Goal: Share content: Share content

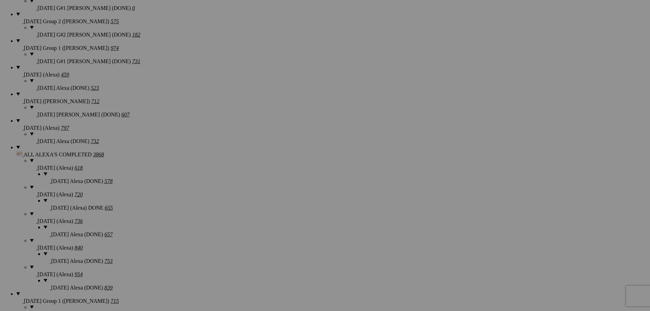
scroll to position [682, 0]
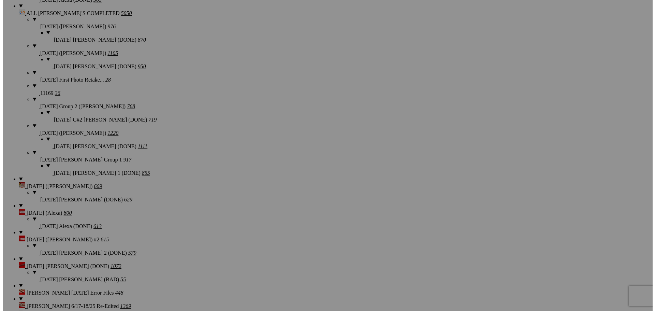
scroll to position [921, 0]
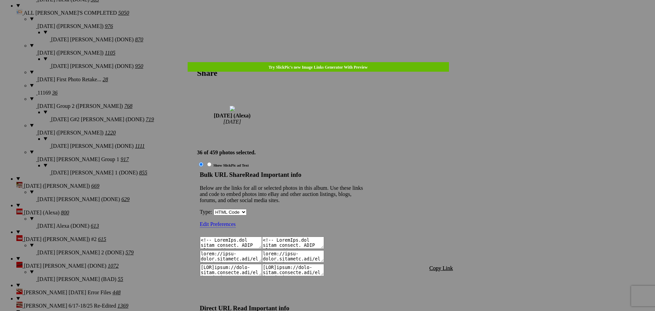
click at [441, 265] on span "Copy Link" at bounding box center [441, 268] width 24 height 6
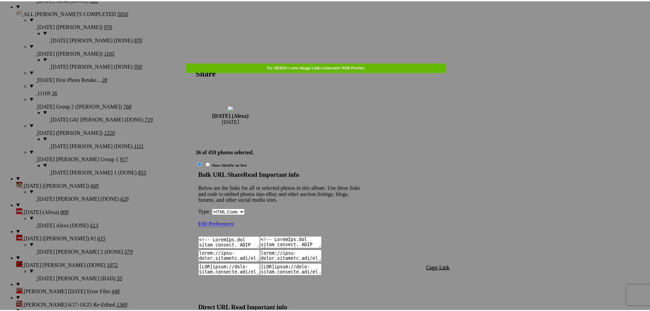
scroll to position [982, 0]
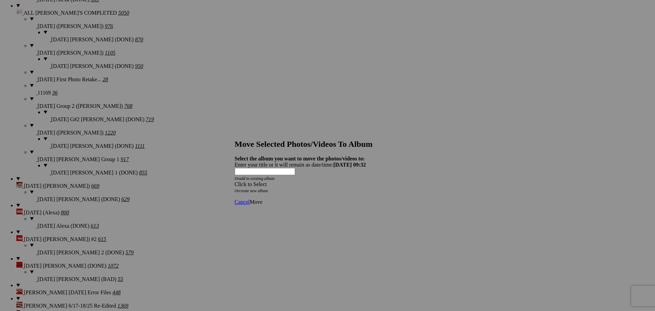
click at [308, 181] on div "Click to Select" at bounding box center [325, 184] width 181 height 6
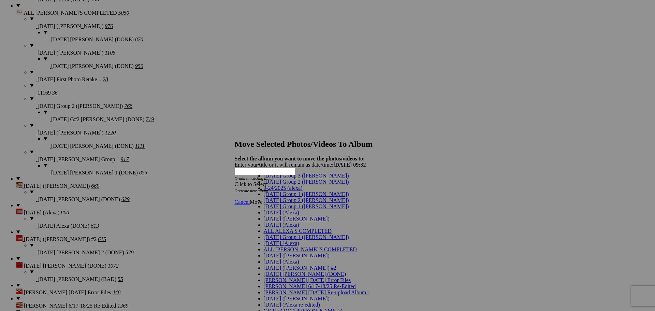
click at [272, 215] on span "[DATE] (Alexa)" at bounding box center [281, 212] width 35 height 6
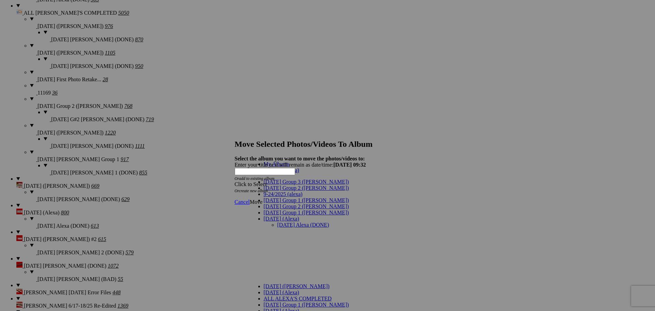
click at [277, 222] on link "[DATE] Alexa (DONE)" at bounding box center [303, 225] width 52 height 6
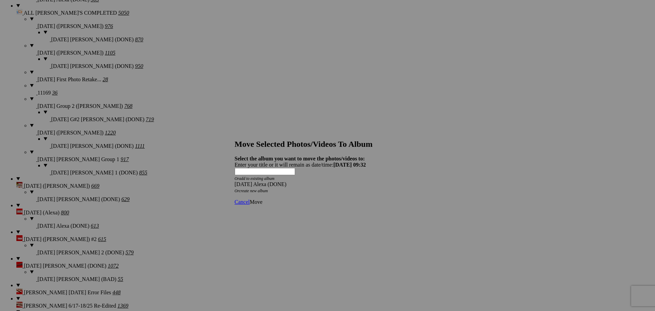
click at [262, 199] on link "Move" at bounding box center [256, 202] width 13 height 6
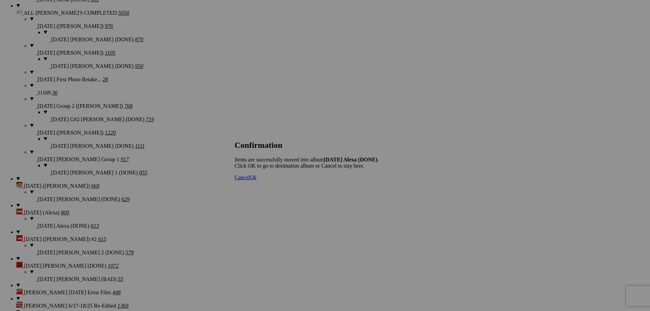
click at [250, 180] on span "Cancel" at bounding box center [242, 177] width 15 height 6
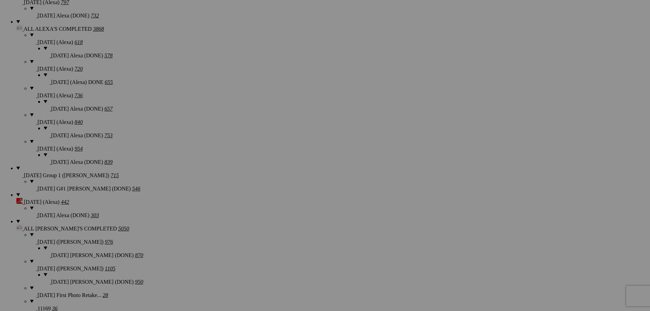
scroll to position [682, 0]
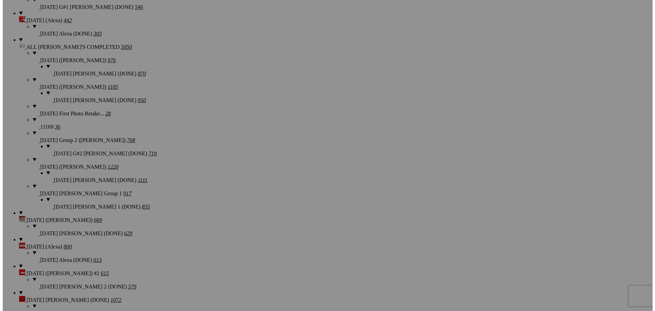
scroll to position [921, 0]
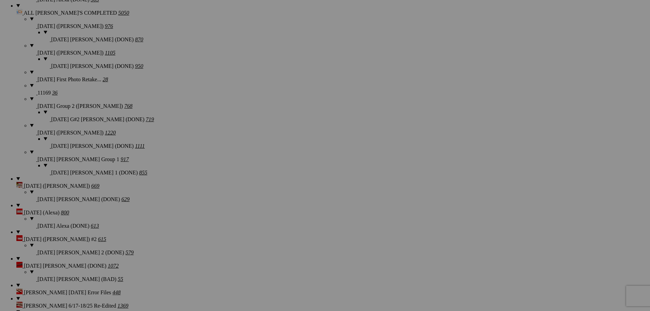
type textarea "<!-- SlickPic.com image hosting. HTML Bulk Share code Starts Here --> <div styl…"
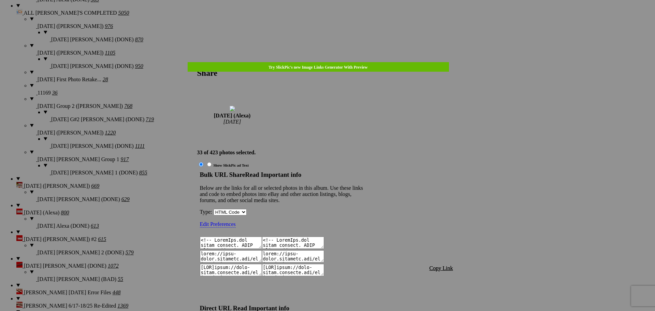
click at [447, 265] on span "Copy Link" at bounding box center [441, 268] width 24 height 6
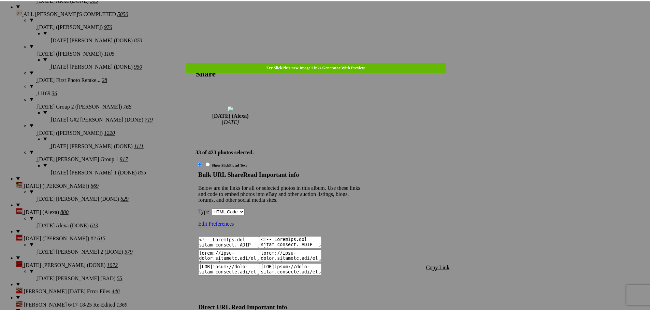
scroll to position [720, 0]
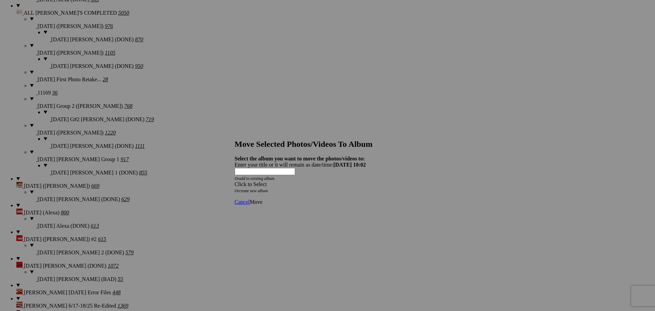
click at [343, 181] on div "Click to Select" at bounding box center [325, 184] width 181 height 6
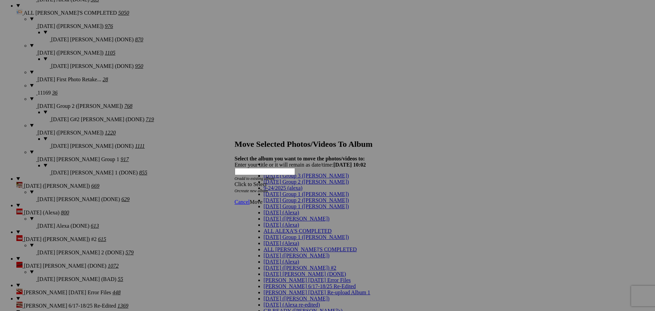
click at [282, 215] on span "[DATE] (Alexa)" at bounding box center [281, 212] width 35 height 6
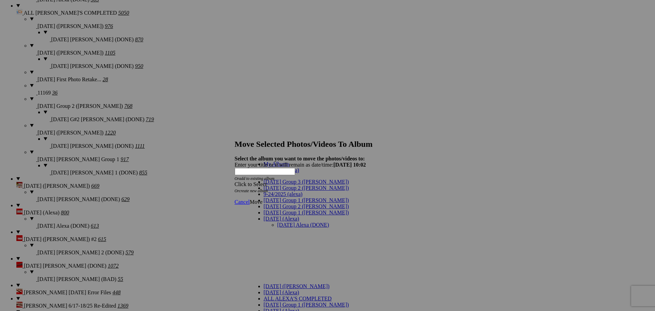
click at [277, 222] on link "[DATE] Alexa (DONE)" at bounding box center [303, 225] width 52 height 6
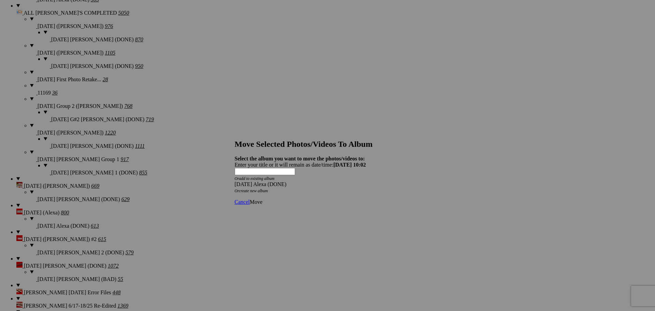
click at [262, 199] on span "Move" at bounding box center [256, 202] width 13 height 6
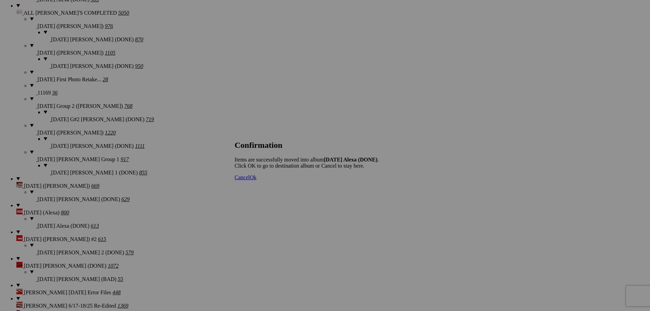
click at [250, 180] on span "Cancel" at bounding box center [242, 177] width 15 height 6
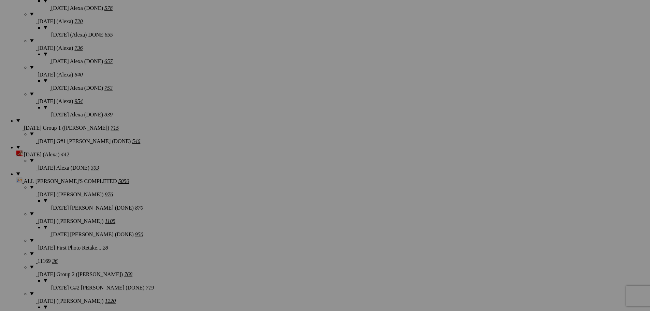
scroll to position [750, 0]
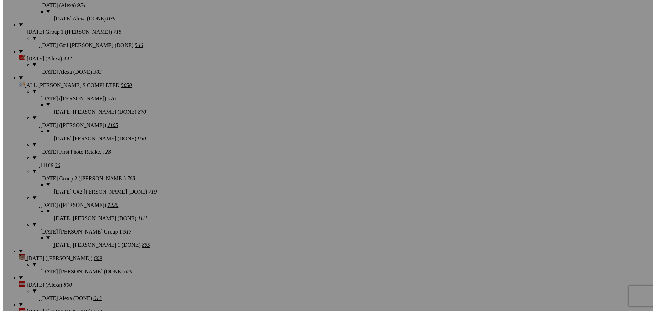
scroll to position [887, 0]
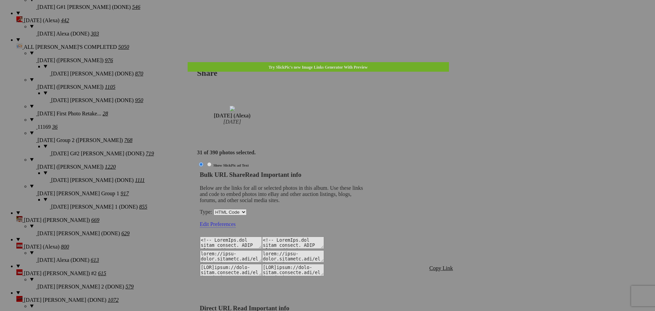
type textarea "<!-- SlickPic.com image hosting. HTML Bulk Share code Starts Here --> <div styl…"
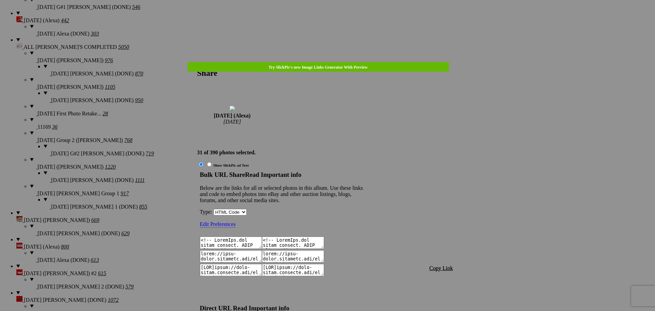
click at [440, 265] on span "Copy Link" at bounding box center [441, 268] width 24 height 6
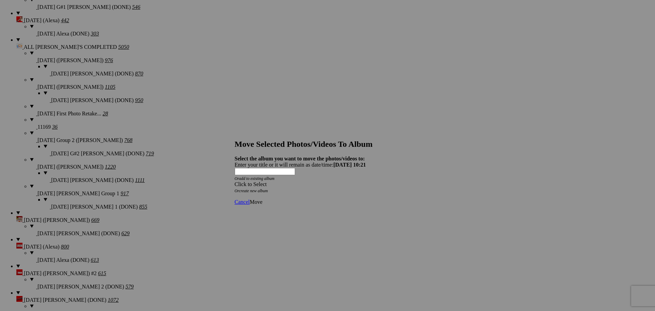
click at [235, 181] on span at bounding box center [235, 184] width 0 height 6
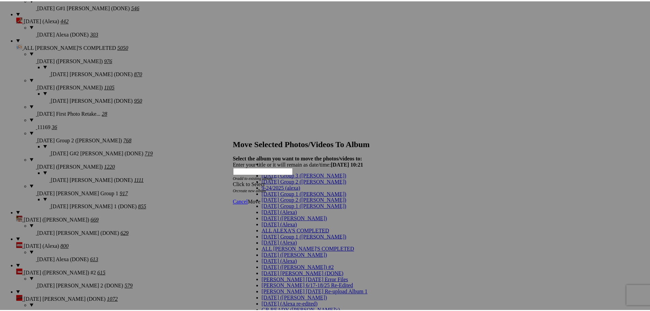
scroll to position [16, 0]
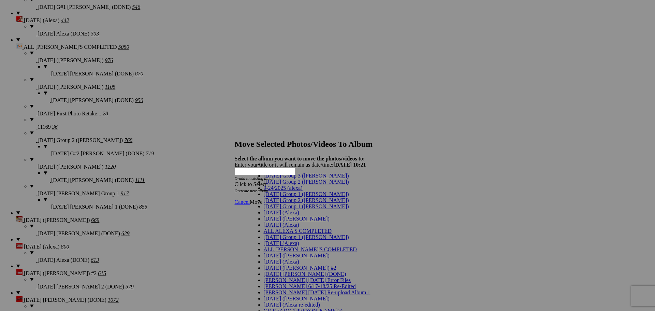
click at [272, 227] on span "[DATE] (Alexa)" at bounding box center [281, 225] width 35 height 6
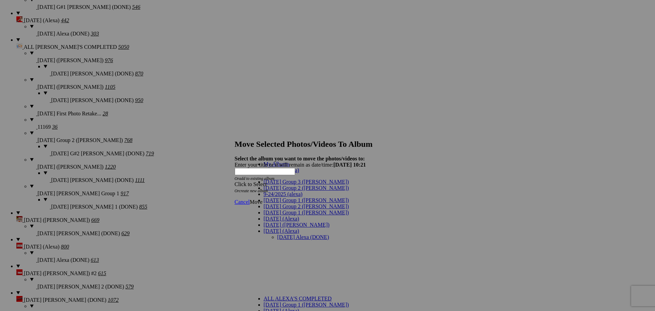
click at [282, 173] on link "[DATE] (Alexa)" at bounding box center [281, 170] width 35 height 6
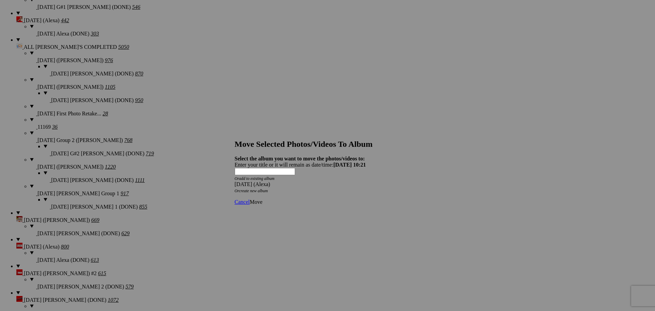
click at [370, 181] on div "[DATE] (Alexa)" at bounding box center [325, 184] width 181 height 6
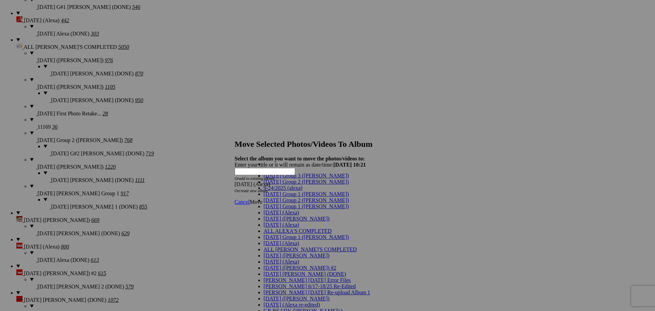
click at [275, 215] on span "[DATE] (Alexa)" at bounding box center [281, 212] width 35 height 6
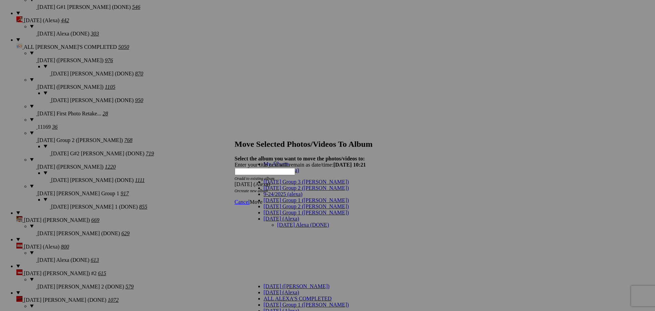
click at [284, 222] on link "[DATE] Alexa (DONE)" at bounding box center [303, 225] width 52 height 6
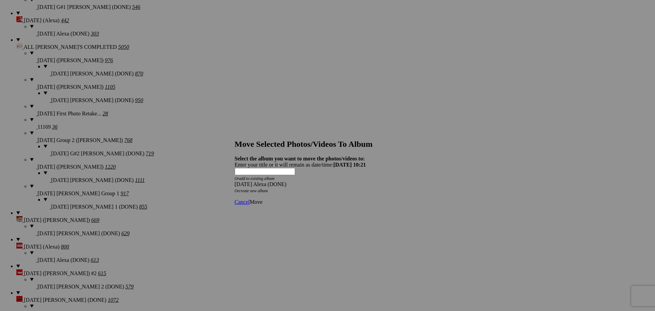
click at [262, 199] on span "Move" at bounding box center [256, 202] width 13 height 6
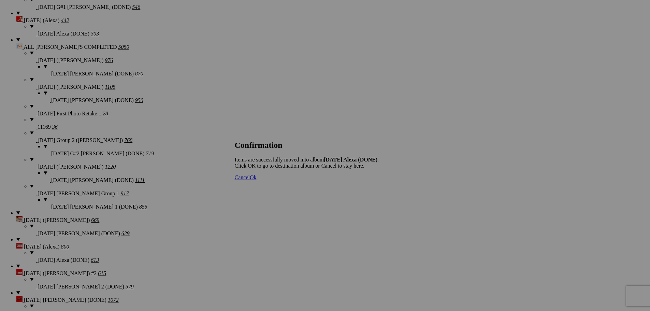
click at [250, 180] on span "Cancel" at bounding box center [242, 177] width 15 height 6
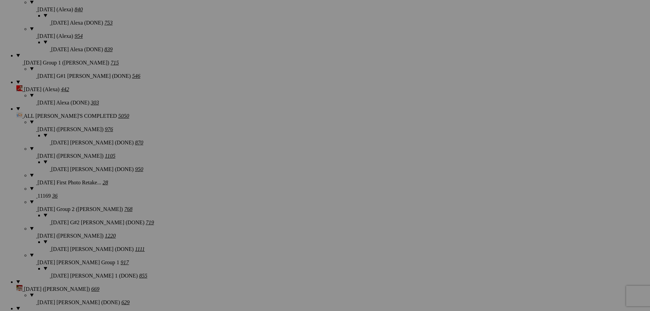
scroll to position [818, 0]
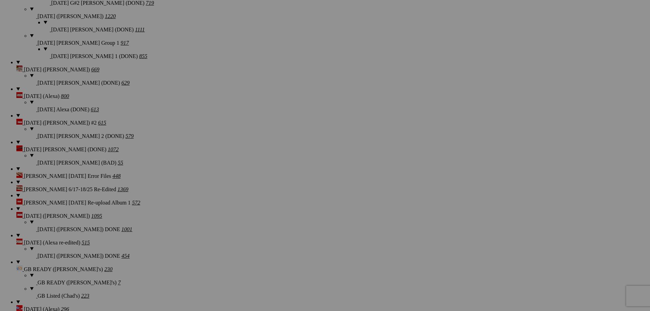
scroll to position [1091, 0]
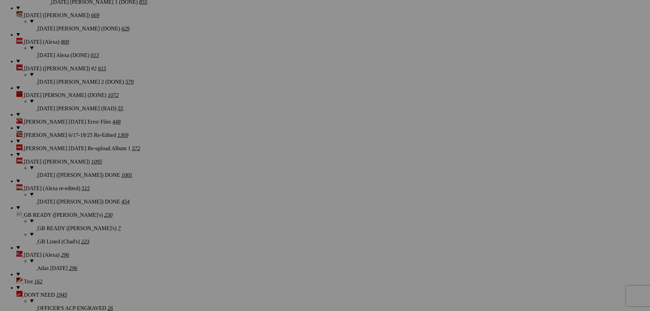
drag, startPoint x: 423, startPoint y: 5, endPoint x: 421, endPoint y: 1, distance: 5.3
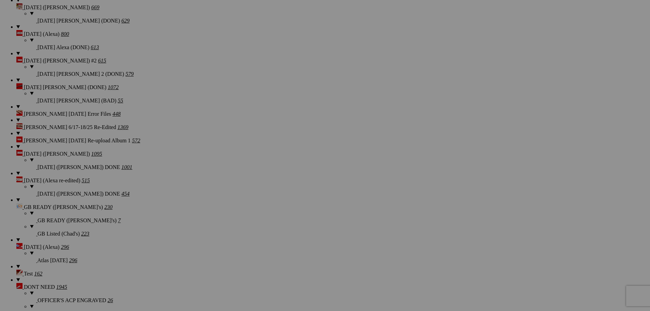
scroll to position [1194, 0]
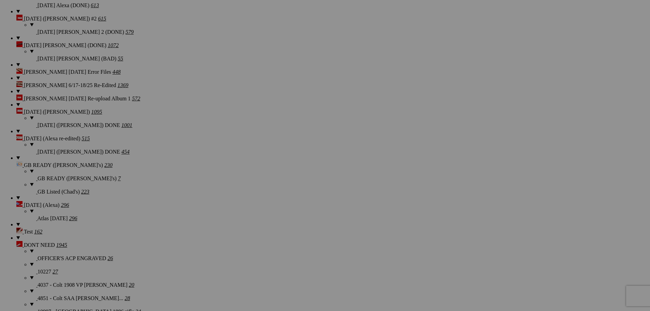
scroll to position [1125, 0]
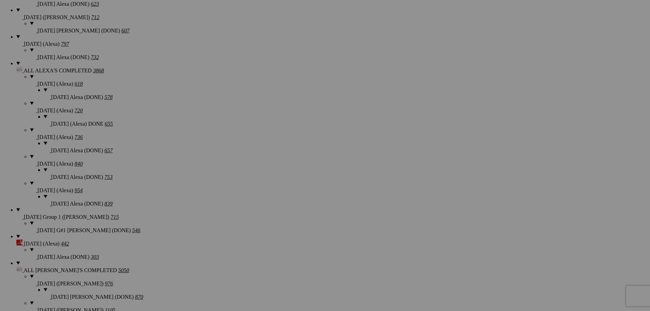
scroll to position [648, 0]
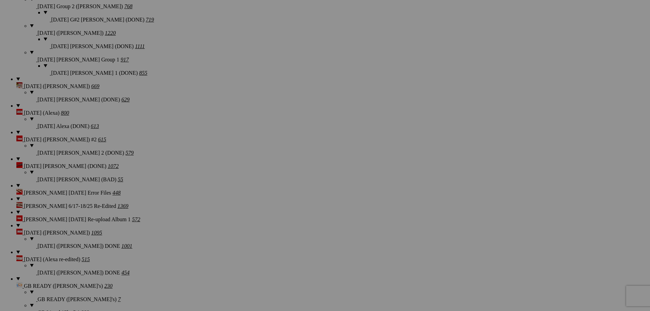
scroll to position [1057, 0]
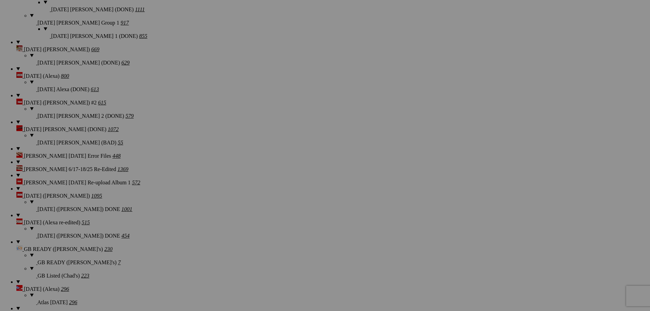
drag, startPoint x: 565, startPoint y: 202, endPoint x: 508, endPoint y: 197, distance: 57.9
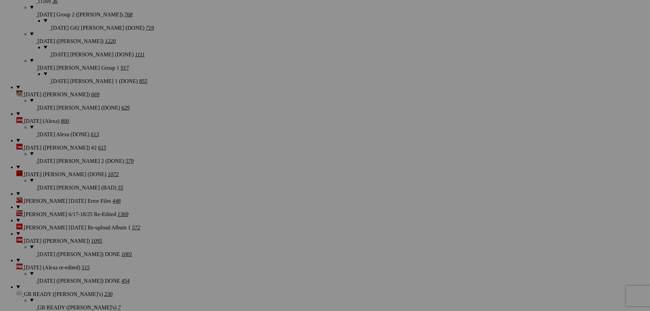
scroll to position [1091, 0]
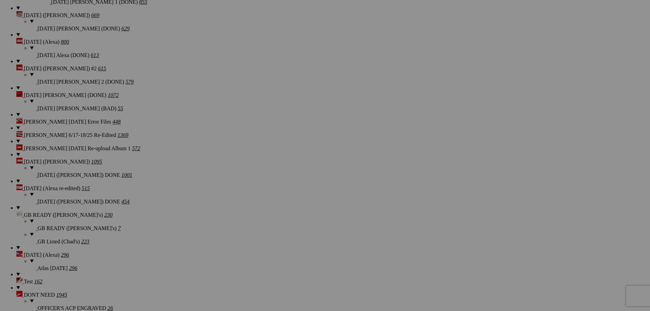
paste input "CONS-S&W 66-1 357MAG 2.5IN-ATLAS- 11846-1"
type input "CONS-S&W 66-1 357MAG 2.5IN-ATLAS- 11846-2"
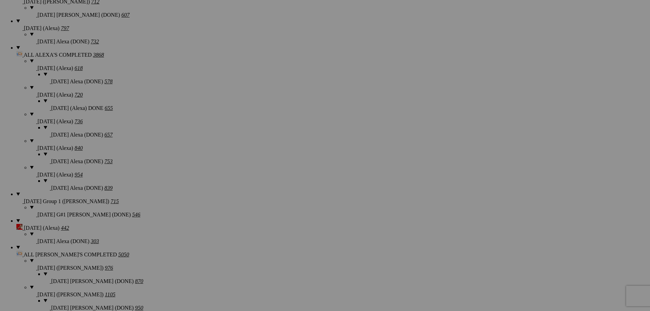
scroll to position [789, 0]
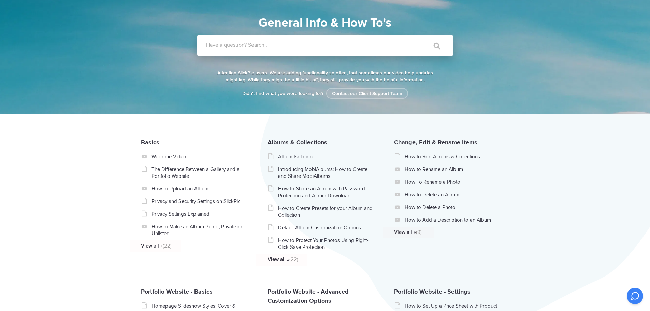
scroll to position [34, 0]
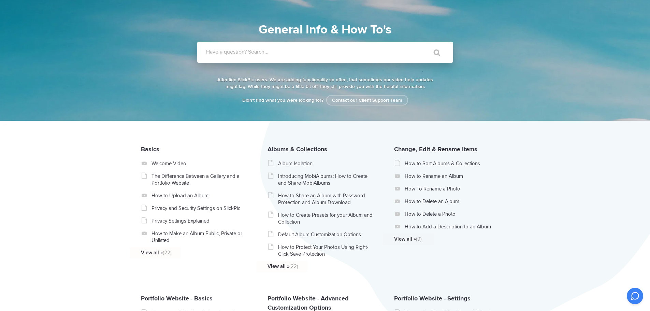
click at [233, 46] on input "Have a question? Search..." at bounding box center [311, 52] width 228 height 21
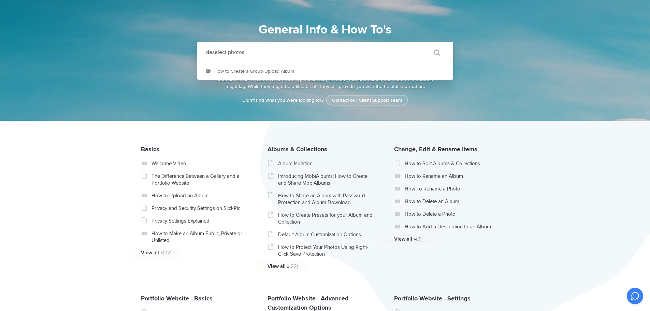
click at [419, 44] on input "" at bounding box center [433, 52] width 29 height 16
drag, startPoint x: 212, startPoint y: 52, endPoint x: 180, endPoint y: 50, distance: 31.8
click at [180, 50] on div "Have a question? Search... deselect photos " at bounding box center [325, 52] width 368 height 21
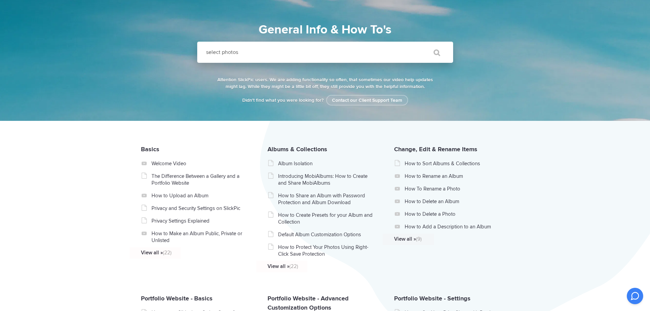
type input "select photos"
click at [419, 44] on input "" at bounding box center [433, 52] width 29 height 16
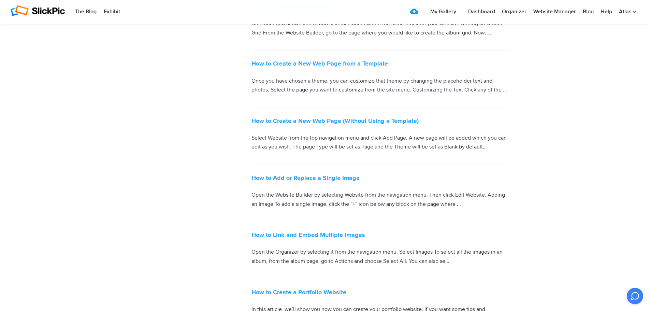
scroll to position [2012, 0]
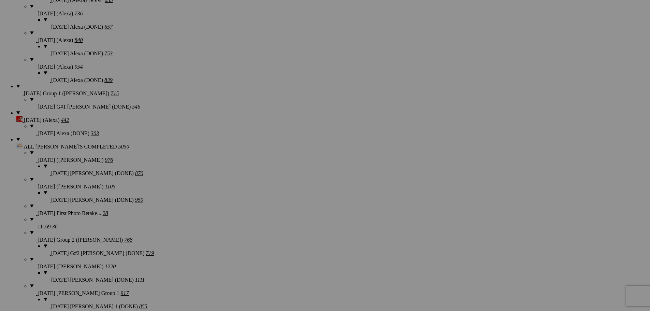
scroll to position [721, 0]
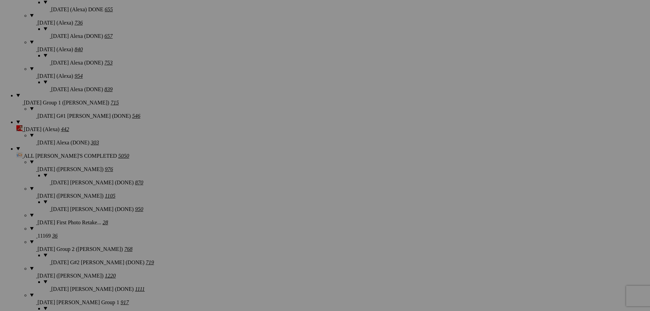
scroll to position [744, 0]
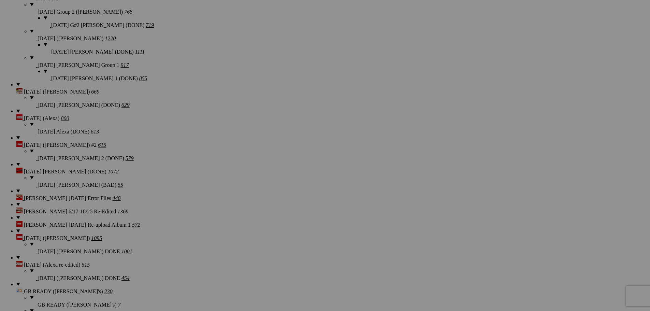
scroll to position [1017, 0]
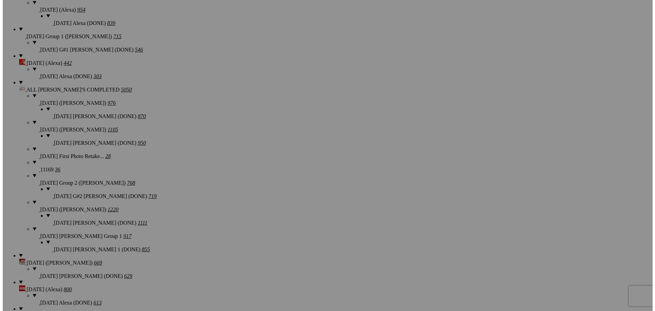
scroll to position [812, 0]
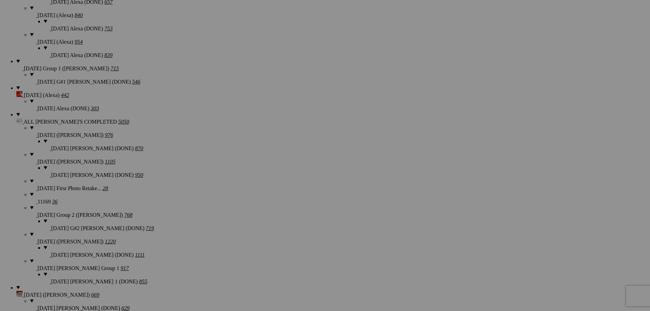
type textarea "<!-- [DOMAIN_NAME] image hosting. HTML Bulk Share code Starts Here --> <div sty…"
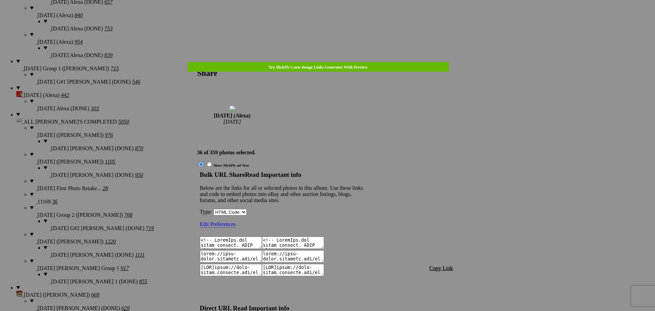
click at [440, 265] on span "Copy Link" at bounding box center [441, 268] width 24 height 6
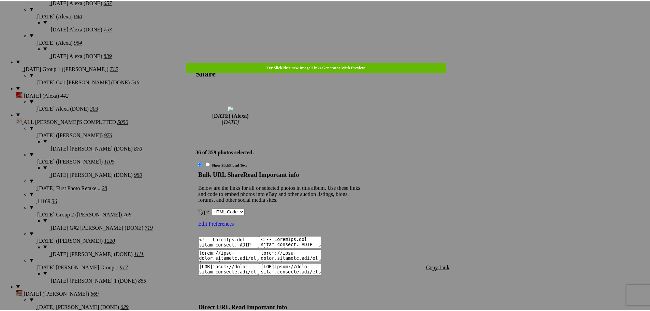
scroll to position [786, 0]
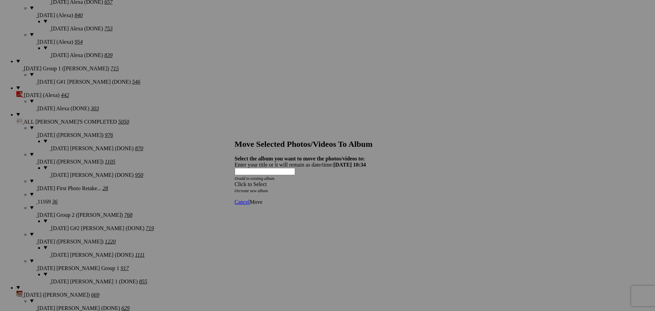
click at [345, 181] on div "Click to Select" at bounding box center [325, 184] width 181 height 6
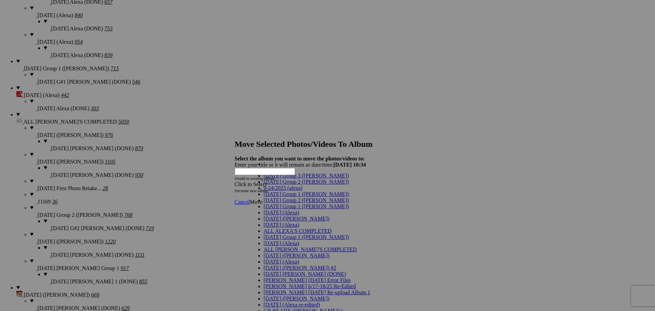
click at [268, 215] on span "[DATE] (Alexa)" at bounding box center [281, 212] width 35 height 6
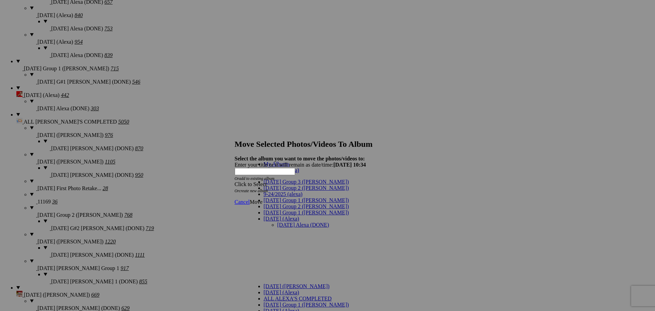
click at [288, 222] on link "[DATE] Alexa (DONE)" at bounding box center [303, 225] width 52 height 6
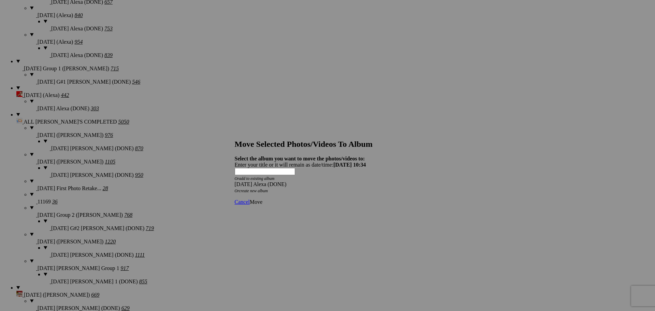
click at [262, 199] on span "Move" at bounding box center [256, 202] width 13 height 6
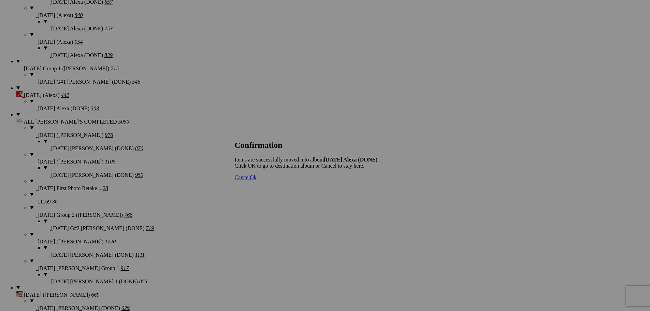
click at [250, 180] on span "Cancel" at bounding box center [242, 177] width 15 height 6
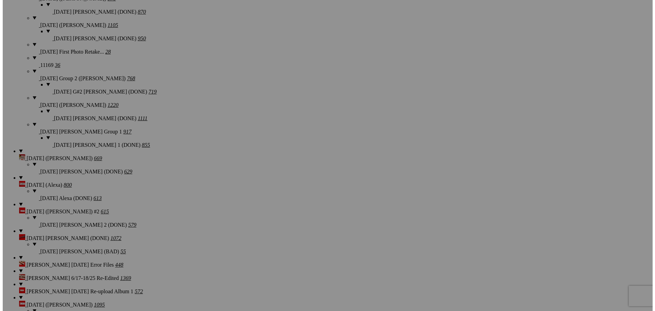
scroll to position [982, 0]
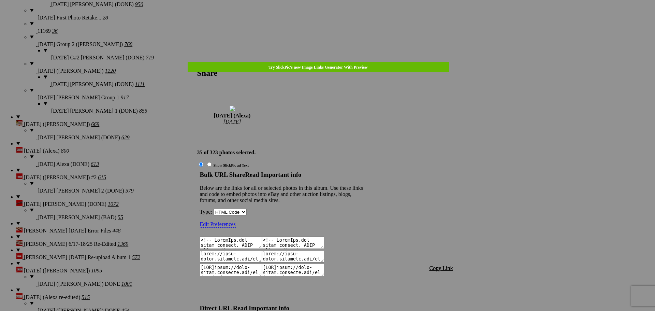
click at [439, 265] on span "Copy Link" at bounding box center [441, 268] width 24 height 6
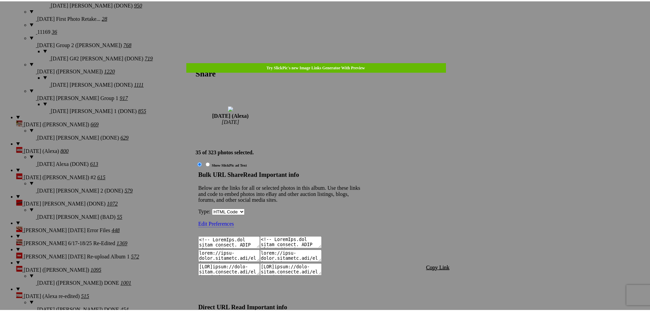
scroll to position [764, 0]
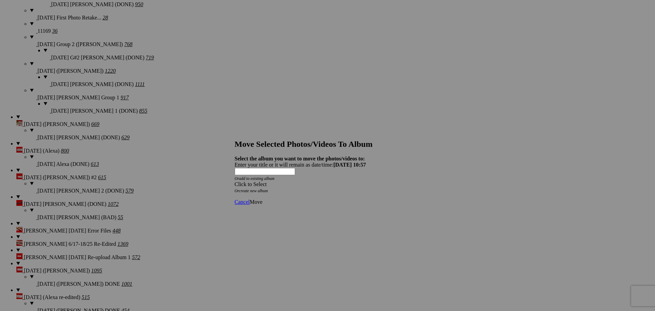
click at [343, 181] on div "Click to Select" at bounding box center [325, 184] width 181 height 6
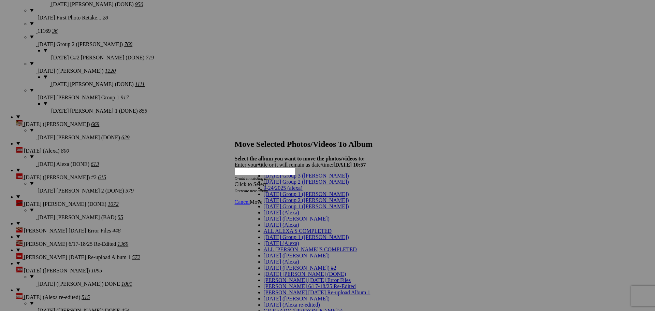
click at [280, 215] on span "[DATE] (Alexa)" at bounding box center [281, 212] width 35 height 6
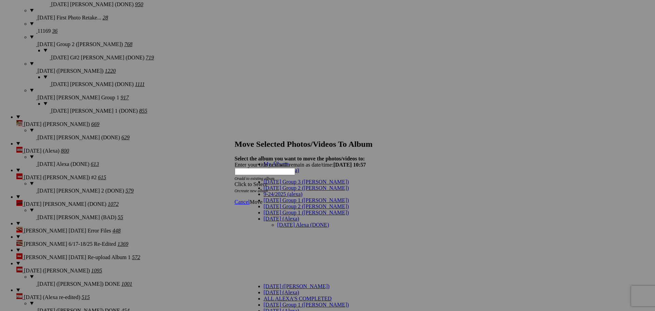
click at [286, 222] on link "[DATE] Alexa (DONE)" at bounding box center [303, 225] width 52 height 6
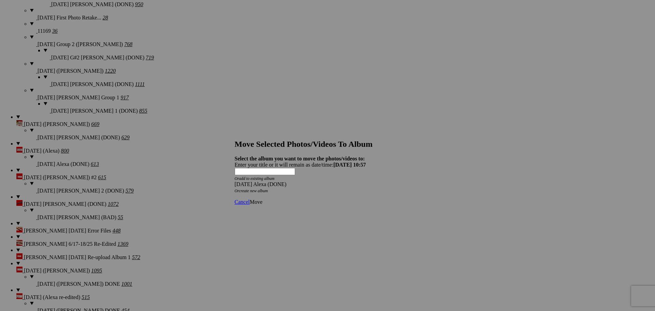
click at [262, 199] on span "Move" at bounding box center [256, 202] width 13 height 6
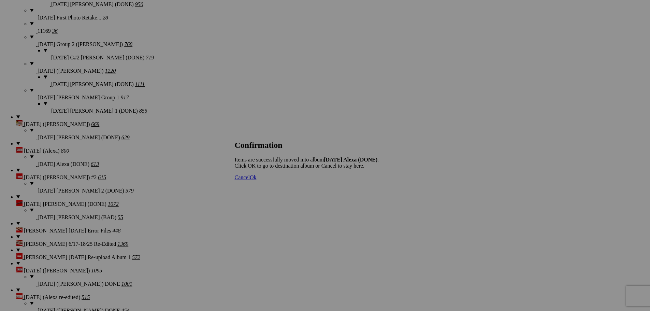
click at [250, 180] on span "Cancel" at bounding box center [242, 177] width 15 height 6
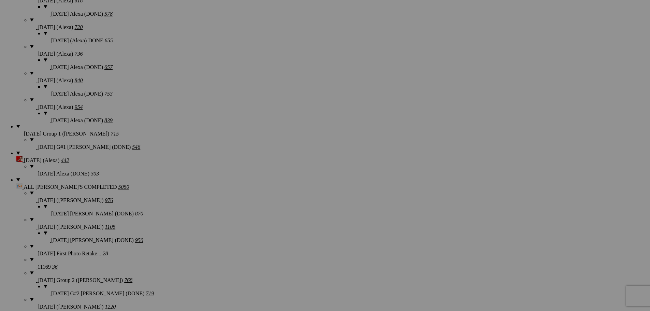
scroll to position [744, 0]
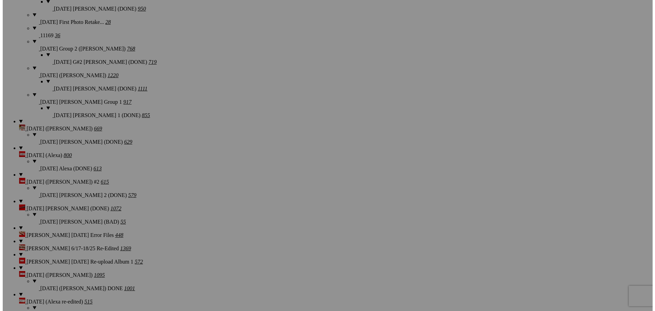
scroll to position [982, 0]
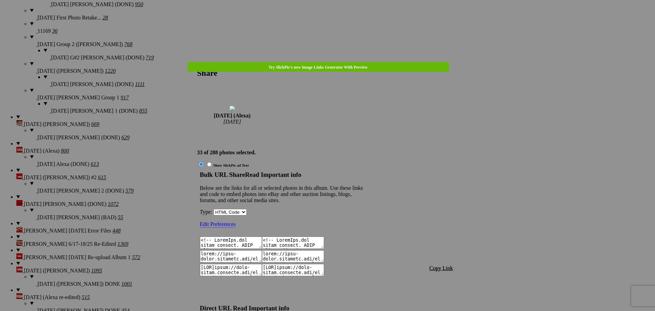
click at [443, 265] on span "Copy Link" at bounding box center [441, 268] width 24 height 6
